Goal: Transaction & Acquisition: Purchase product/service

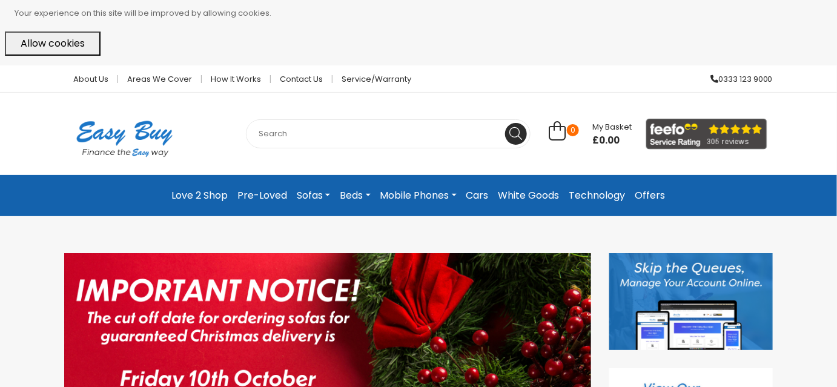
click at [416, 190] on link "Mobile Phones" at bounding box center [419, 196] width 86 height 22
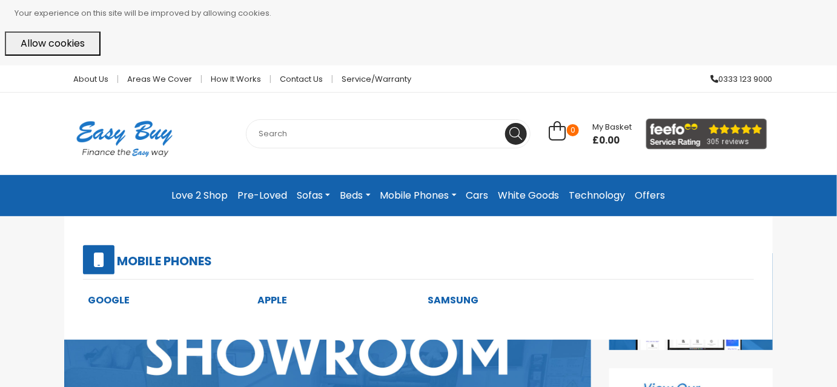
click at [278, 303] on link "Apple" at bounding box center [273, 300] width 30 height 14
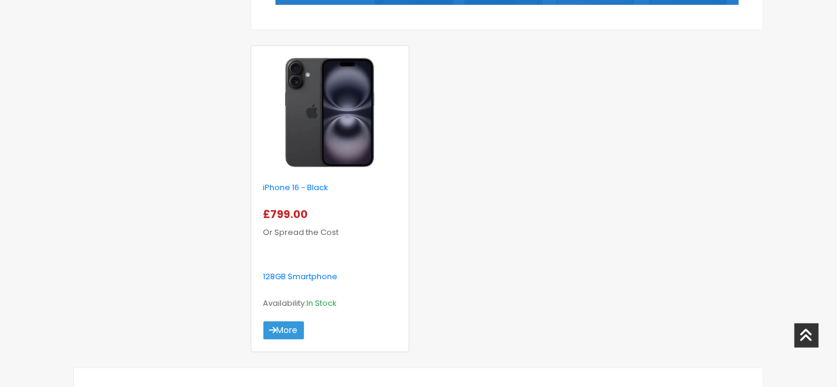
scroll to position [462, 0]
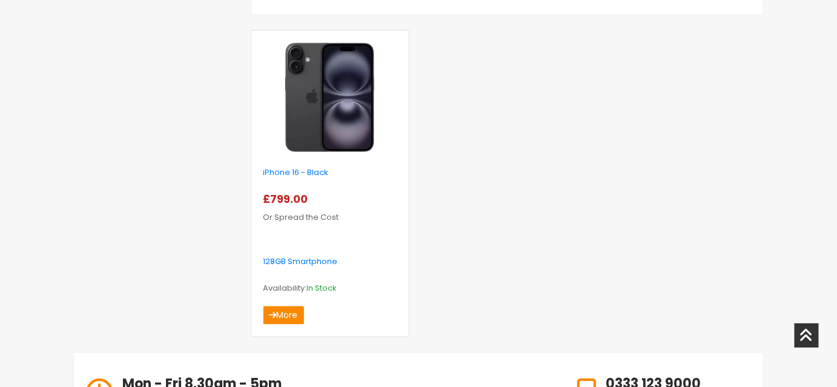
click at [284, 320] on link "More" at bounding box center [284, 316] width 41 height 18
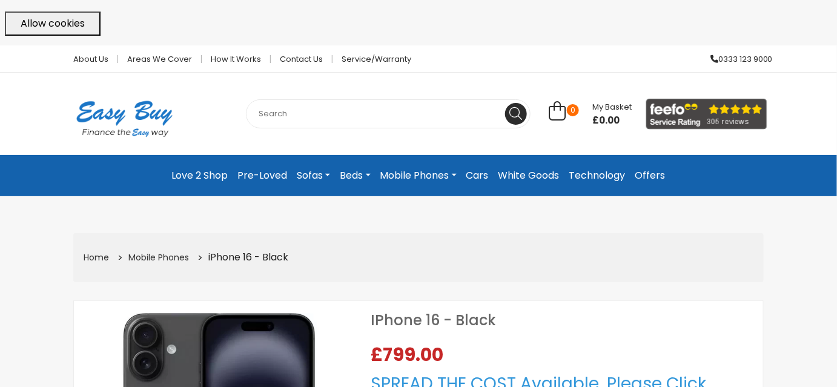
select select "104"
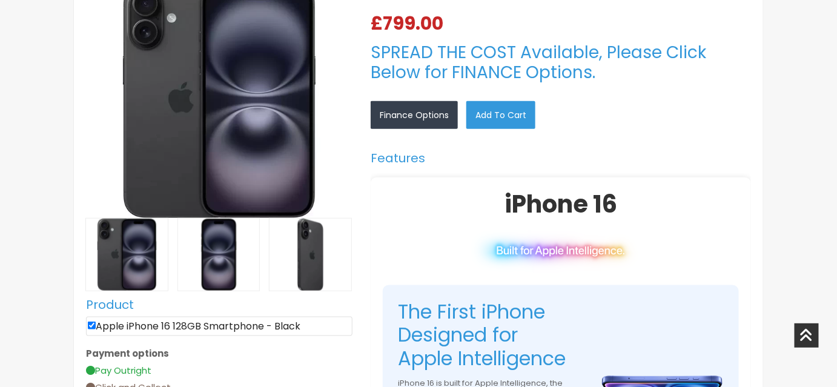
scroll to position [352, 0]
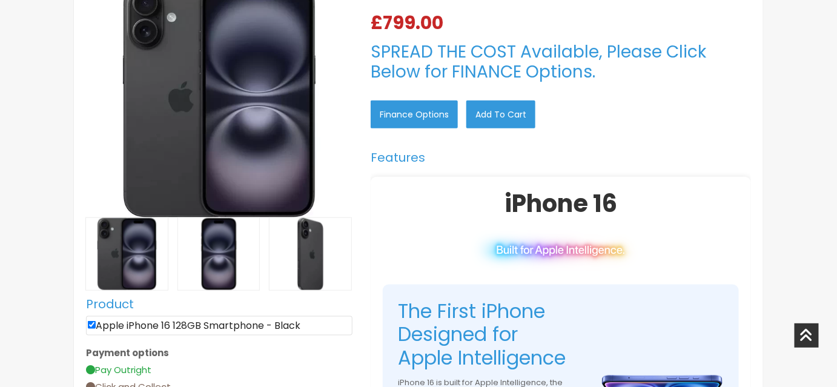
click at [430, 118] on link "Finance Options" at bounding box center [414, 115] width 87 height 28
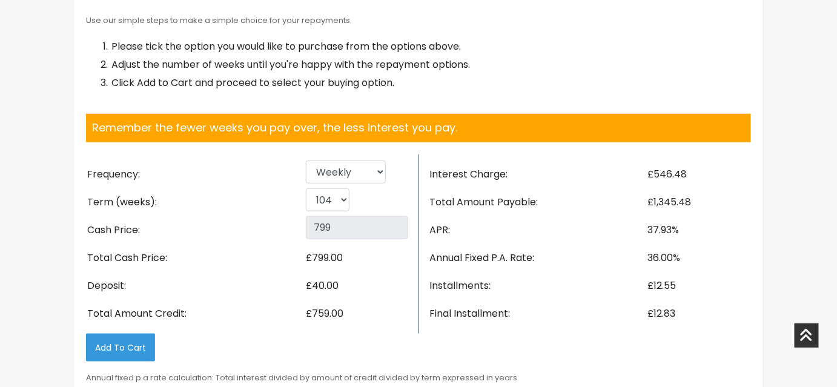
scroll to position [1877, 0]
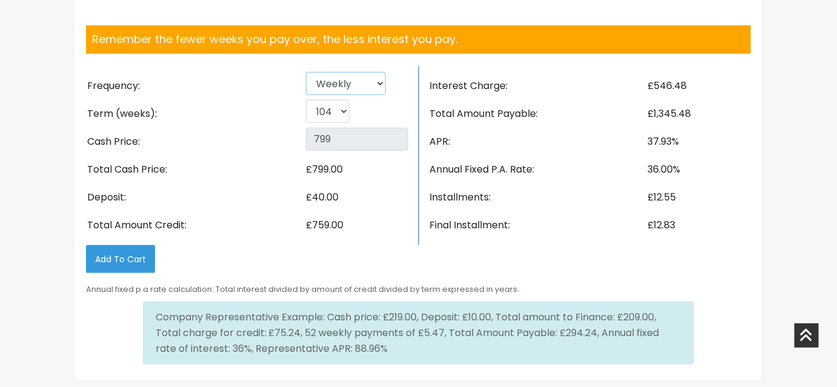
click at [321, 95] on select "Weekly Fortnightly 4 weekly Monthly" at bounding box center [346, 83] width 80 height 23
click at [306, 93] on select "Weekly Fortnightly 4 weekly Monthly" at bounding box center [346, 83] width 80 height 23
click at [325, 95] on select "Weekly Fortnightly 4 weekly Monthly" at bounding box center [346, 83] width 80 height 23
select select "Monthly"
click at [306, 93] on select "Weekly Fortnightly 4 weekly Monthly" at bounding box center [346, 83] width 80 height 23
